Goal: Information Seeking & Learning: Find specific fact

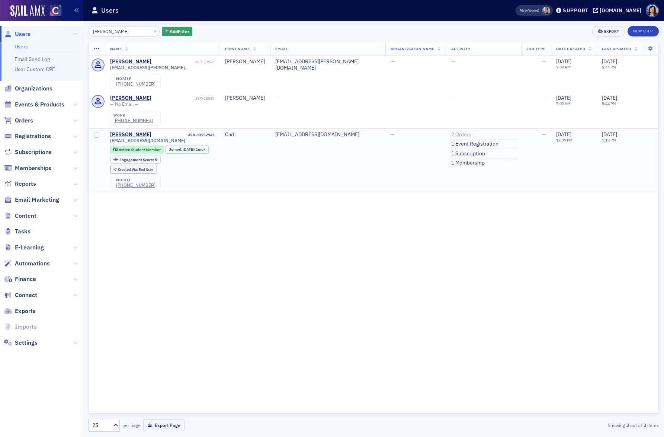
click at [451, 134] on link "2 Orders" at bounding box center [461, 134] width 20 height 7
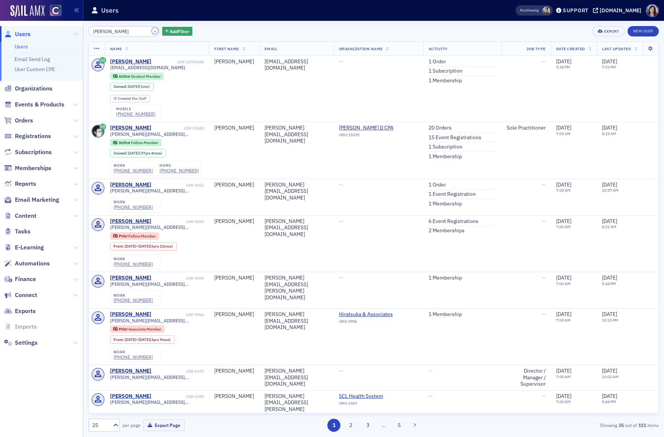
drag, startPoint x: 146, startPoint y: 32, endPoint x: 132, endPoint y: 31, distance: 13.1
click at [152, 32] on button "×" at bounding box center [155, 31] width 7 height 7
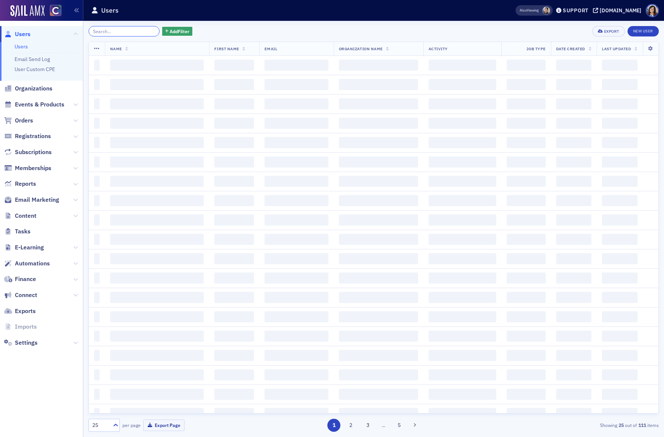
click at [132, 31] on input "search" at bounding box center [124, 31] width 71 height 10
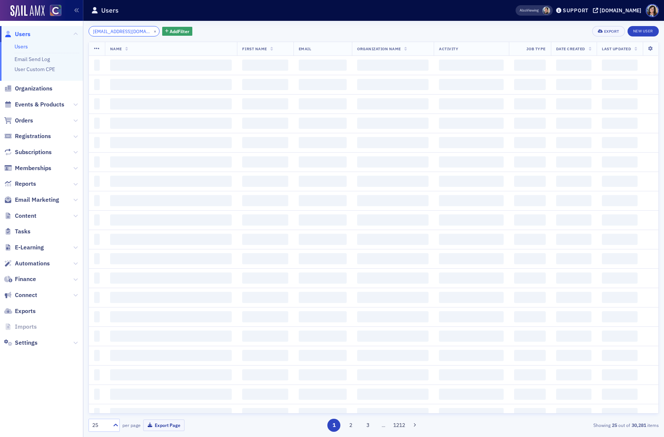
scroll to position [0, 2]
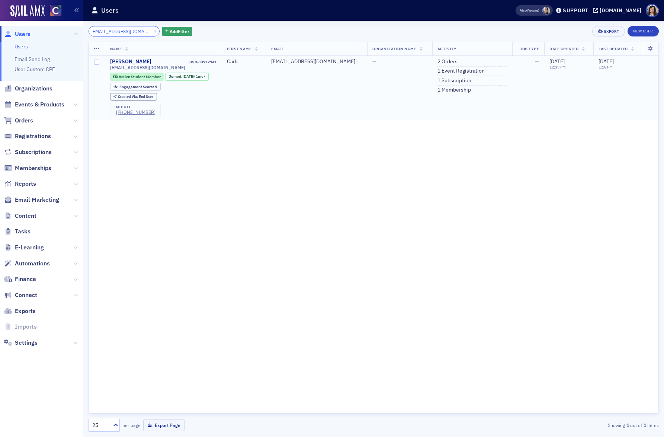
type input "CARLILES16@gmail.com"
click at [222, 64] on td "Carli Correa USR-13712941 carliles16@gmail.com Active Student Member Joined : 7…" at bounding box center [163, 88] width 117 height 64
drag, startPoint x: 233, startPoint y: 62, endPoint x: 201, endPoint y: 63, distance: 32.0
click at [201, 63] on td "Carli Correa USR-13712941 carliles16@gmail.com Active Student Member Joined : 7…" at bounding box center [163, 88] width 117 height 64
copy div "USR-13712941"
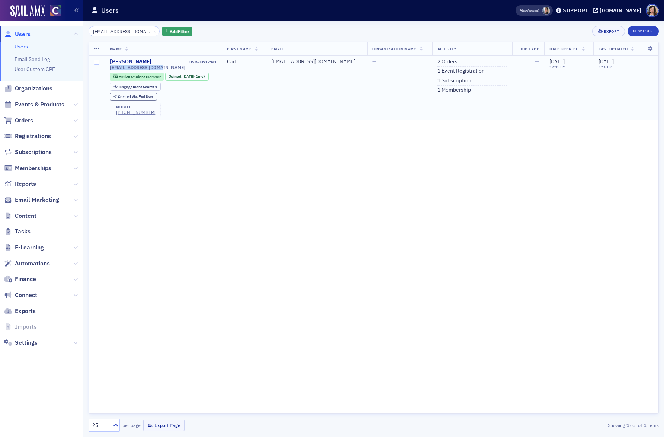
drag, startPoint x: 159, startPoint y: 68, endPoint x: 107, endPoint y: 69, distance: 51.7
click at [107, 69] on td "Carli Correa USR-13712941 carliles16@gmail.com Active Student Member Joined : 7…" at bounding box center [163, 88] width 117 height 64
copy span "carliles16@gmail.com"
click at [152, 30] on button "×" at bounding box center [155, 31] width 7 height 7
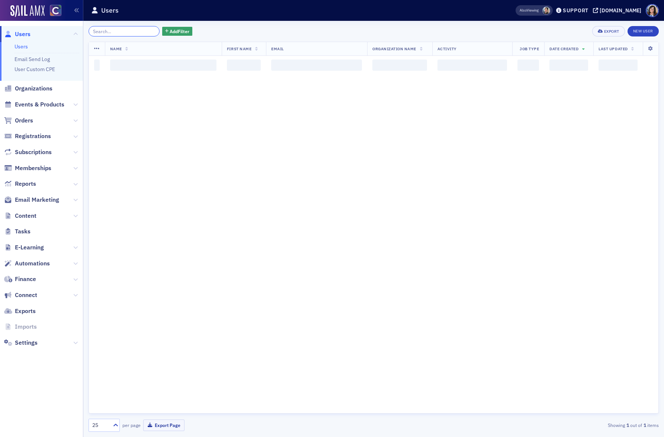
click at [134, 30] on input "search" at bounding box center [124, 31] width 71 height 10
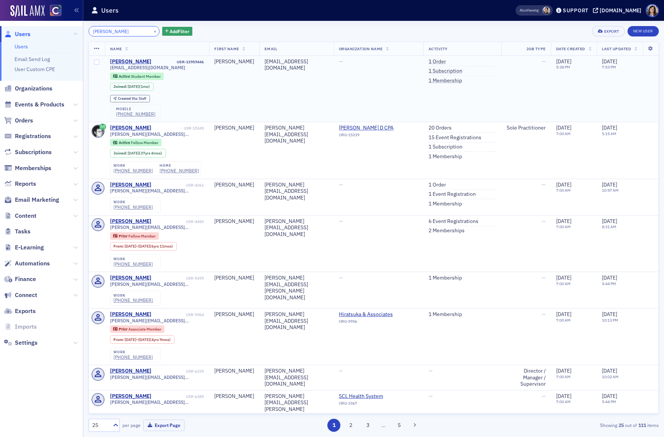
type input "Kyle Cope"
drag, startPoint x: 204, startPoint y: 63, endPoint x: 173, endPoint y: 64, distance: 30.9
click at [173, 64] on td "Kyle Cope USR-13959446 kycurco@gmail.com Active Student Member Joined : 7/3/202…" at bounding box center [157, 89] width 105 height 66
copy div "USR-13959446"
click at [158, 65] on span "kycurco@gmail.com" at bounding box center [147, 68] width 75 height 6
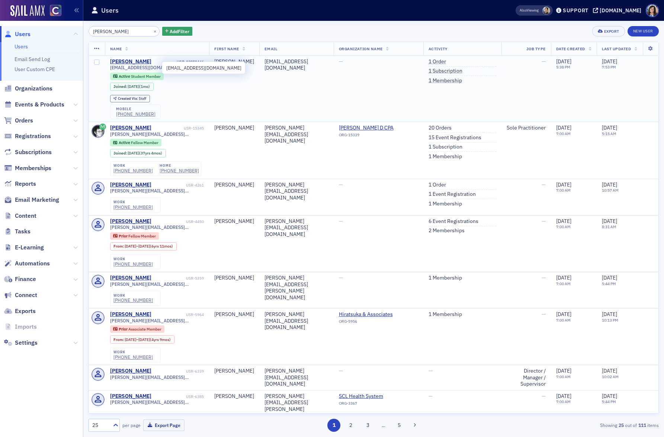
click at [158, 66] on span "kycurco@gmail.com" at bounding box center [147, 68] width 75 height 6
drag, startPoint x: 158, startPoint y: 66, endPoint x: 108, endPoint y: 67, distance: 50.2
click at [108, 67] on td "Kyle Cope USR-13959446 kycurco@gmail.com Active Student Member Joined : 7/3/202…" at bounding box center [157, 89] width 105 height 66
copy span "kycurco@gmail.com"
click at [152, 32] on button "×" at bounding box center [155, 31] width 7 height 7
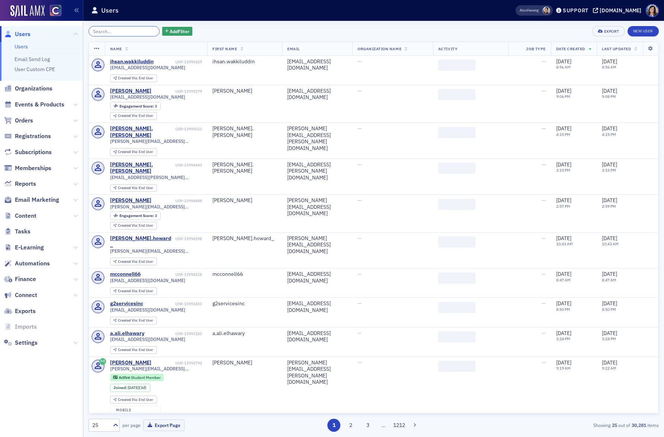
click at [120, 32] on input "search" at bounding box center [124, 31] width 71 height 10
paste input "Jaz Hendrick"
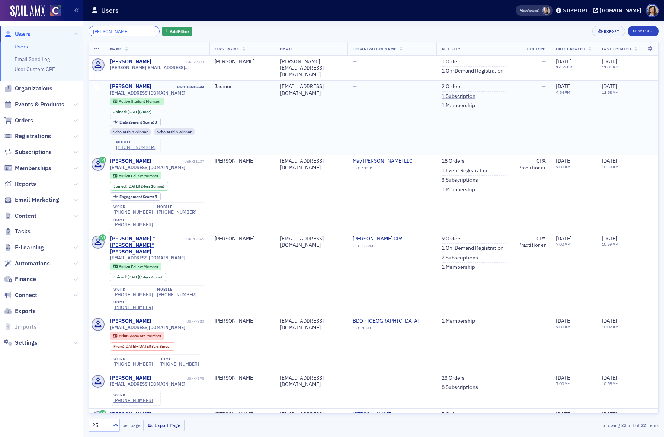
type input "Jaz Hendrick"
click at [210, 83] on td "Jasmun Hendrick USR-13515544 jaz@jaz.vision Active Student Member Joined : 1/7/…" at bounding box center [157, 118] width 105 height 74
drag, startPoint x: 211, startPoint y: 82, endPoint x: 175, endPoint y: 83, distance: 35.7
click at [175, 84] on td "Jasmun Hendrick USR-13515544 jaz@jaz.vision Active Student Member Joined : 1/7/…" at bounding box center [157, 118] width 105 height 74
copy div "USR-13515544"
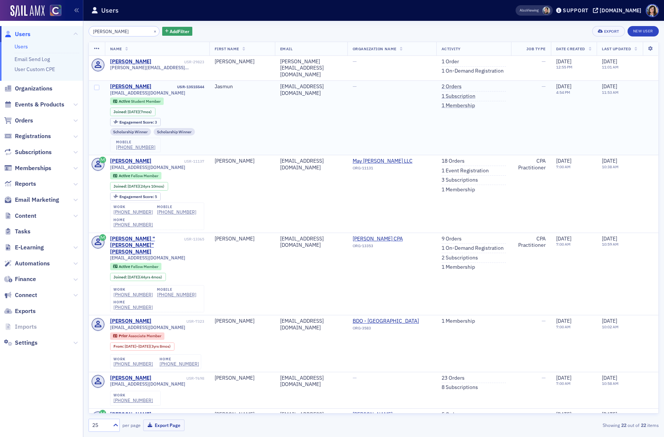
click at [208, 113] on td "Jasmun Hendrick USR-13515544 jaz@jaz.vision Active Student Member Joined : 1/7/…" at bounding box center [157, 118] width 105 height 74
drag, startPoint x: 144, startPoint y: 89, endPoint x: 107, endPoint y: 89, distance: 37.6
click at [107, 89] on td "Jasmun Hendrick USR-13515544 jaz@jaz.vision Active Student Member Joined : 1/7/…" at bounding box center [157, 118] width 105 height 74
copy span "jaz@jaz.vision"
click at [141, 32] on input "Jaz Hendrick" at bounding box center [124, 31] width 71 height 10
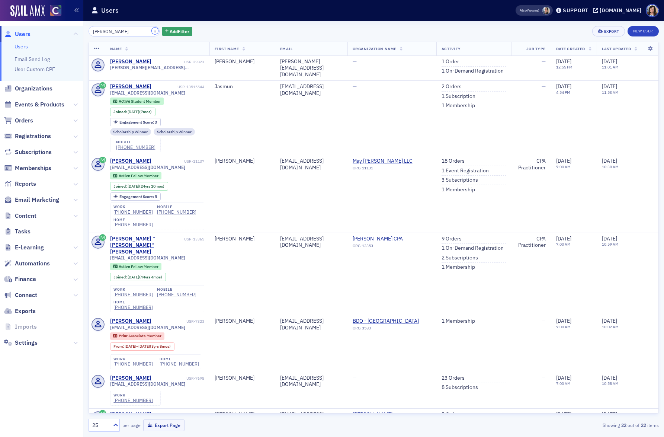
drag, startPoint x: 145, startPoint y: 31, endPoint x: 131, endPoint y: 30, distance: 13.8
click at [152, 31] on button "×" at bounding box center [155, 31] width 7 height 7
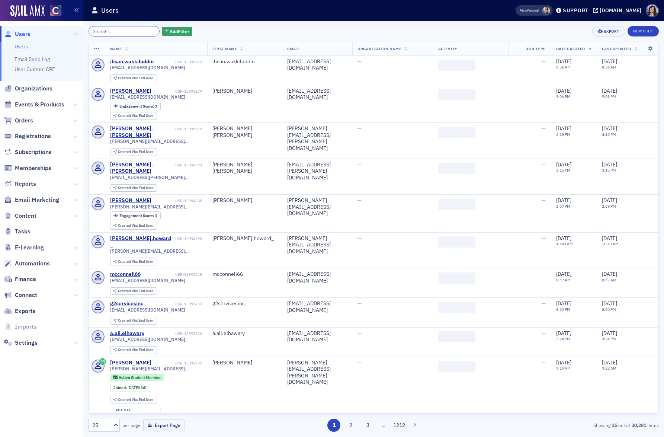
click at [131, 30] on input "search" at bounding box center [124, 31] width 71 height 10
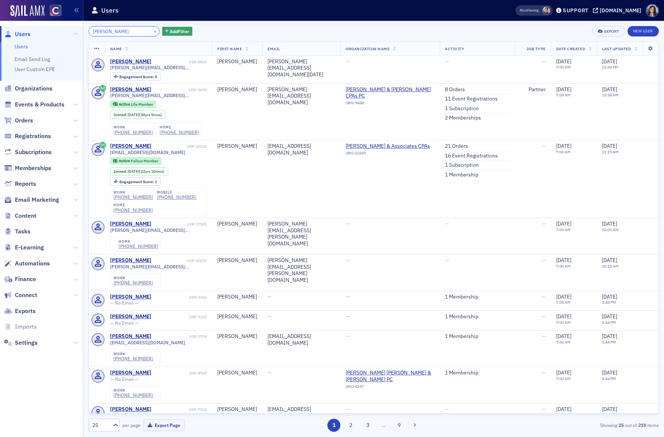
click at [104, 32] on input "Mike Vrlenich" at bounding box center [124, 31] width 71 height 10
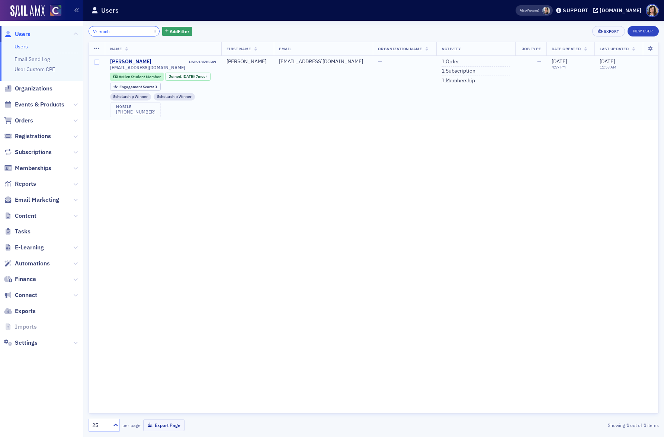
type input "Vrlenich"
click at [221, 65] on td "Michael Vrlenich USR-13515549 mjv3trey@gmail.com Active Student Member Joined :…" at bounding box center [163, 88] width 116 height 64
drag, startPoint x: 227, startPoint y: 61, endPoint x: 201, endPoint y: 61, distance: 25.3
click at [201, 61] on td "Michael Vrlenich USR-13515549 mjv3trey@gmail.com Active Student Member Joined :…" at bounding box center [163, 88] width 116 height 64
copy div "USR-13515549"
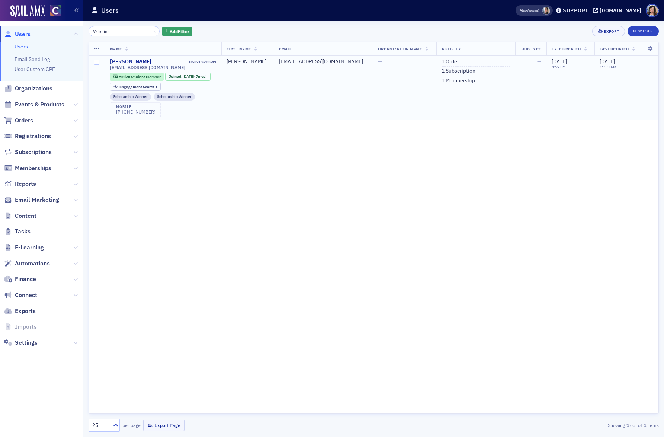
click at [169, 65] on div "mjv3trey@gmail.com" at bounding box center [163, 68] width 106 height 6
drag, startPoint x: 169, startPoint y: 65, endPoint x: 108, endPoint y: 69, distance: 60.4
click at [108, 68] on td "Michael Vrlenich USR-13515549 mjv3trey@gmail.com Active Student Member Joined :…" at bounding box center [163, 88] width 116 height 64
copy span "mjv3trey@gmail.com"
click at [152, 31] on button "×" at bounding box center [155, 31] width 7 height 7
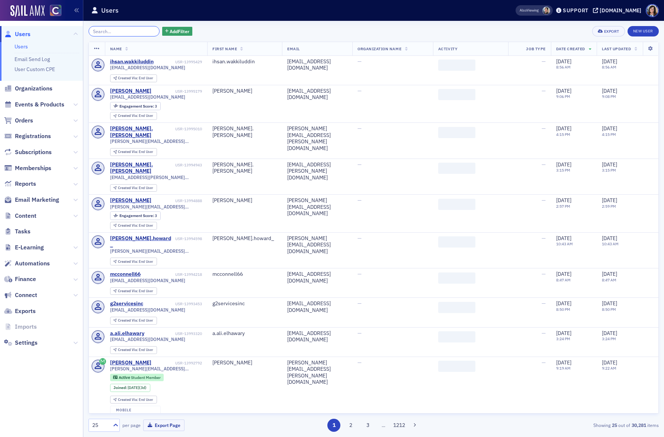
click at [115, 30] on input "search" at bounding box center [124, 31] width 71 height 10
paste input "Pauline Frahm"
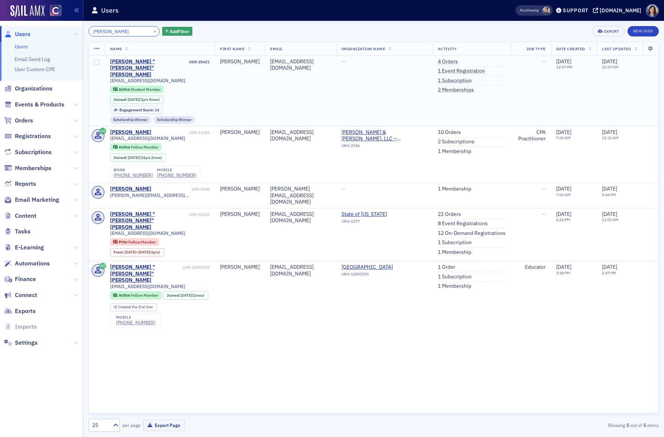
type input "Pauline Frahm"
click at [214, 65] on td "Pauline "Paula" Frahm USR-25421 paulads03@yahoo.com Active Student Member Joine…" at bounding box center [160, 91] width 110 height 71
drag, startPoint x: 214, startPoint y: 62, endPoint x: 190, endPoint y: 63, distance: 24.6
click at [190, 63] on td "Pauline "Paula" Frahm USR-25421 paulads03@yahoo.com Active Student Member Joine…" at bounding box center [160, 91] width 110 height 71
copy div "USR-25421"
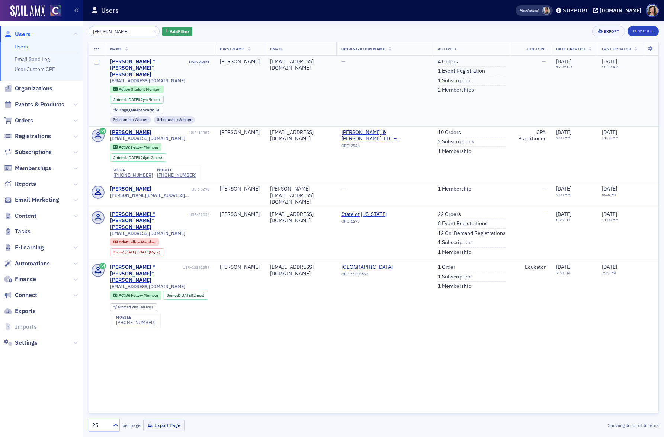
drag, startPoint x: 173, startPoint y: 72, endPoint x: 172, endPoint y: 66, distance: 5.6
click at [173, 78] on div "paulads03@yahoo.com Active Student Member Joined : 11/5/2022 (2yrs 9mos) Engage…" at bounding box center [160, 101] width 100 height 46
drag, startPoint x: 171, startPoint y: 66, endPoint x: 109, endPoint y: 68, distance: 62.2
click at [109, 68] on td "Pauline "Paula" Frahm USR-25421 paulads03@yahoo.com Active Student Member Joine…" at bounding box center [160, 91] width 110 height 71
copy span "paulads03@yahoo.com"
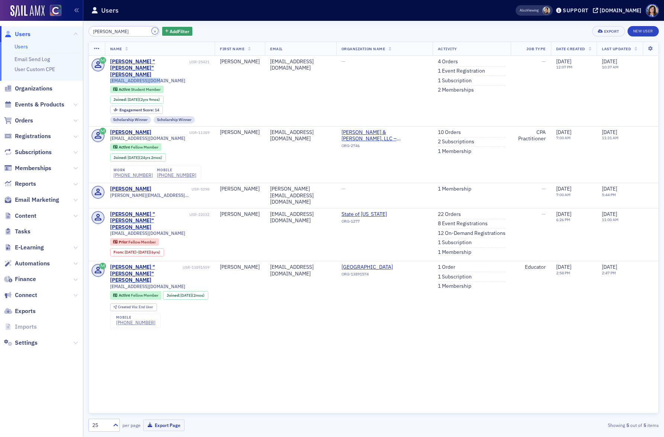
drag, startPoint x: 145, startPoint y: 32, endPoint x: 135, endPoint y: 32, distance: 9.7
click at [152, 32] on button "×" at bounding box center [155, 31] width 7 height 7
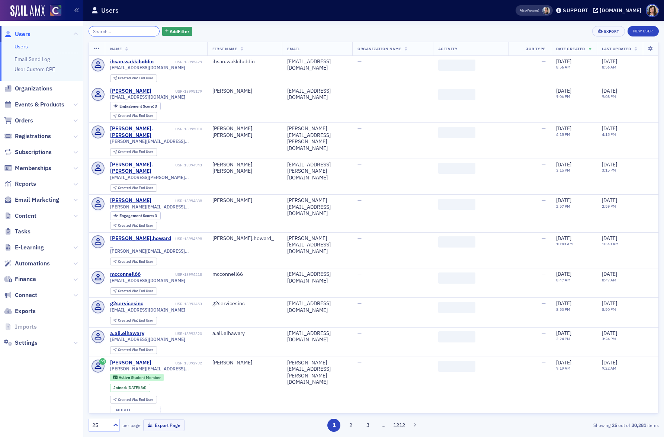
click at [122, 32] on input "search" at bounding box center [124, 31] width 71 height 10
paste input "[PERSON_NAME]"
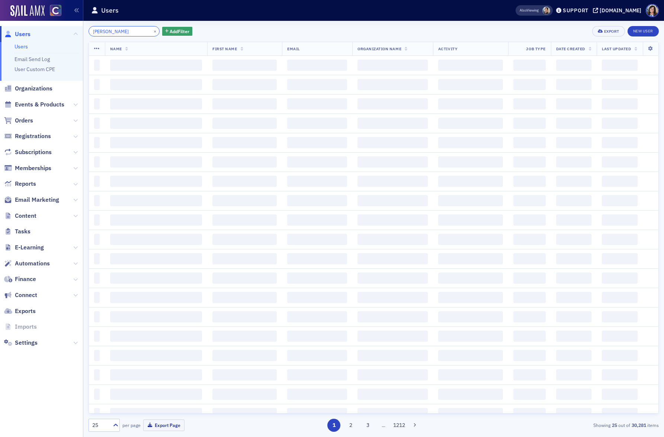
scroll to position [0, 3]
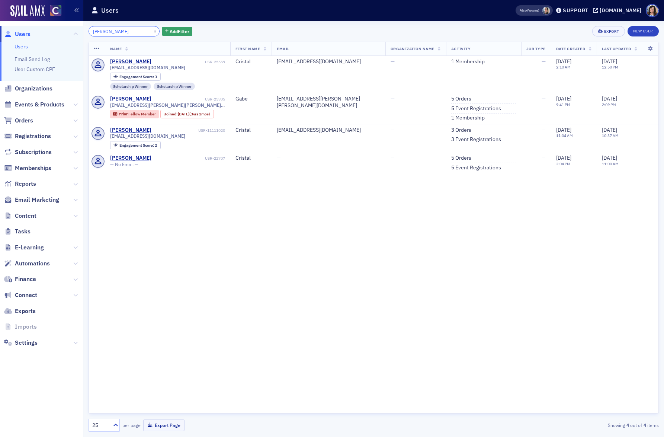
type input "[PERSON_NAME]"
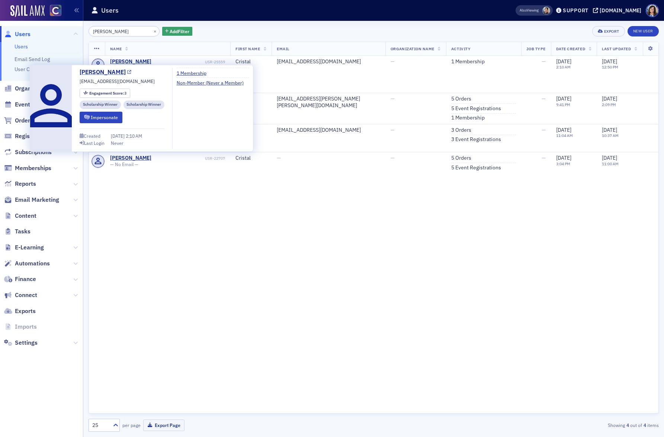
click at [131, 73] on icon at bounding box center [129, 72] width 4 height 4
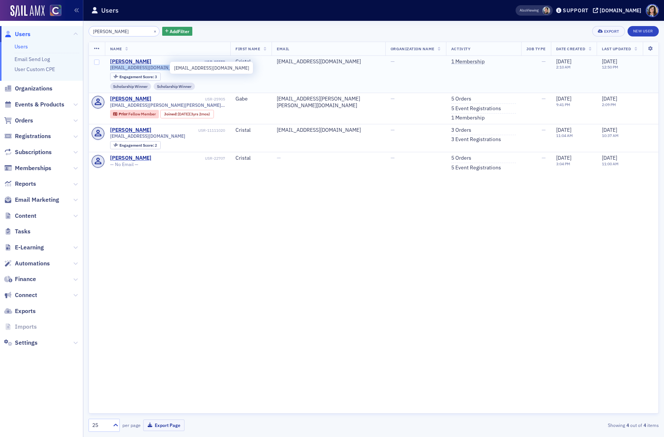
drag, startPoint x: 174, startPoint y: 68, endPoint x: 109, endPoint y: 69, distance: 64.8
click at [110, 69] on div "[EMAIL_ADDRESS][DOMAIN_NAME]" at bounding box center [167, 68] width 115 height 6
click at [186, 66] on div "[EMAIL_ADDRESS][DOMAIN_NAME]" at bounding box center [167, 68] width 115 height 6
drag, startPoint x: 236, startPoint y: 62, endPoint x: 209, endPoint y: 63, distance: 27.2
click at [209, 63] on tr "Cristal Berumen Alvarado USR-25559 trackforlife1997@gmail.com Engagement Score …" at bounding box center [374, 74] width 570 height 37
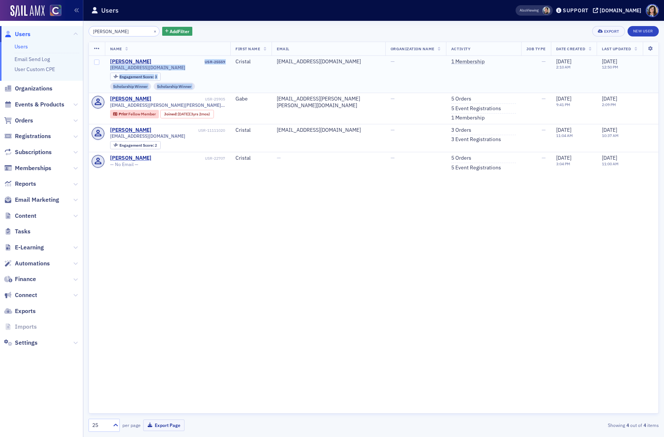
click at [209, 63] on div "USR-25559" at bounding box center [189, 62] width 73 height 5
drag, startPoint x: 207, startPoint y: 63, endPoint x: 231, endPoint y: 64, distance: 24.6
click at [231, 64] on td "Cristal Berumen Alvarado USR-25559 trackforlife1997@gmail.com Engagement Score …" at bounding box center [168, 74] width 126 height 37
click at [451, 61] on link "1 Membership" at bounding box center [467, 61] width 33 height 7
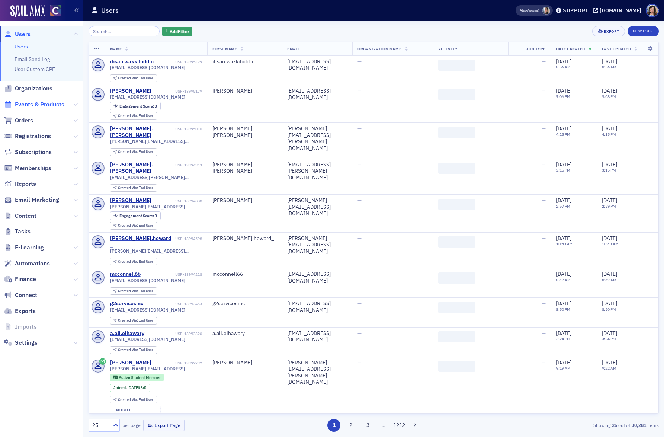
click at [39, 104] on span "Events & Products" at bounding box center [39, 104] width 49 height 8
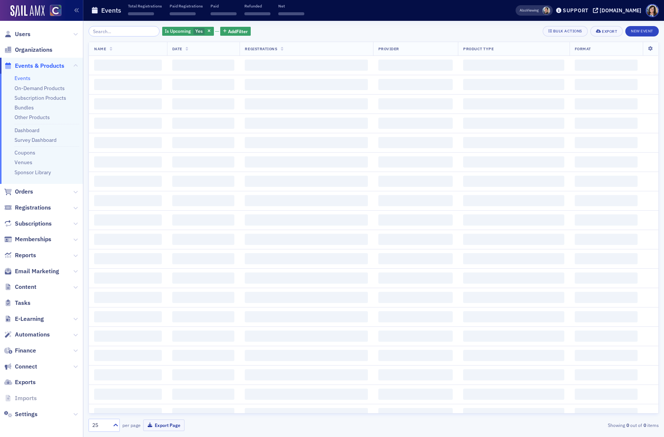
click at [124, 32] on input "search" at bounding box center [124, 31] width 71 height 10
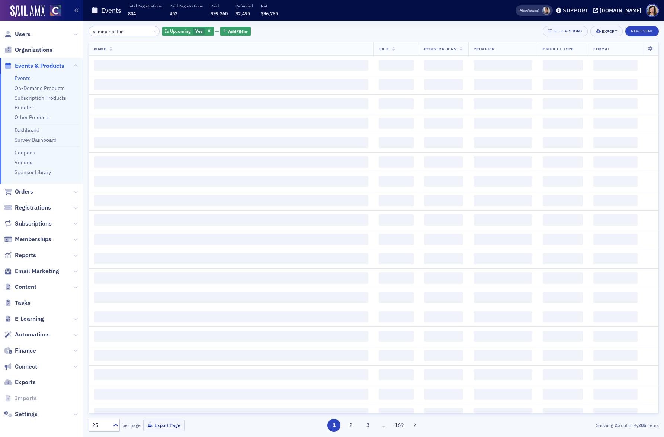
type input "summer of fun"
